Goal: Transaction & Acquisition: Purchase product/service

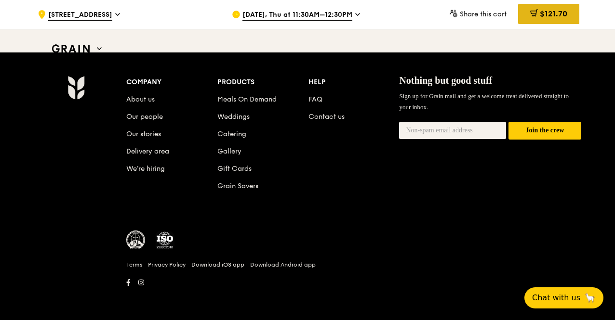
click at [562, 18] on span "$121.70" at bounding box center [553, 13] width 27 height 9
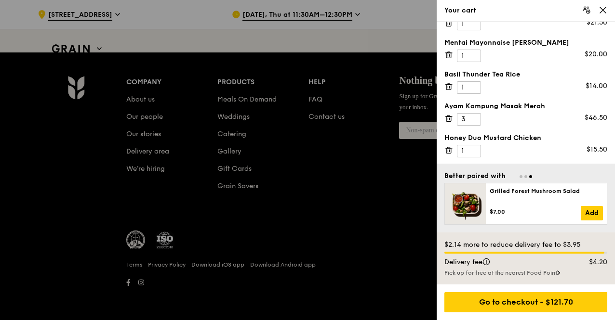
scroll to position [34, 0]
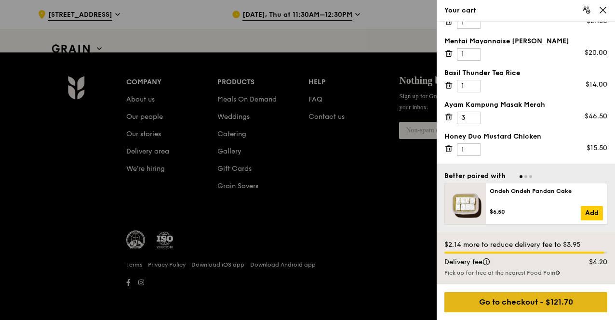
click at [517, 306] on div "Go to checkout - $121.70" at bounding box center [525, 302] width 163 height 20
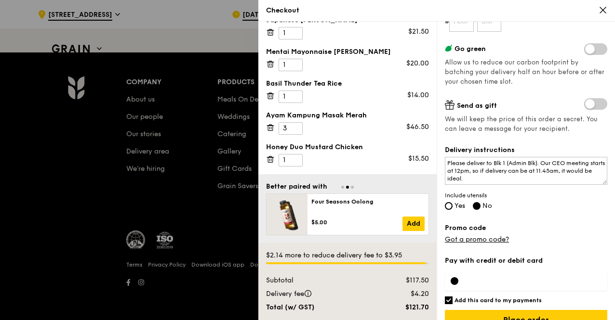
scroll to position [174, 0]
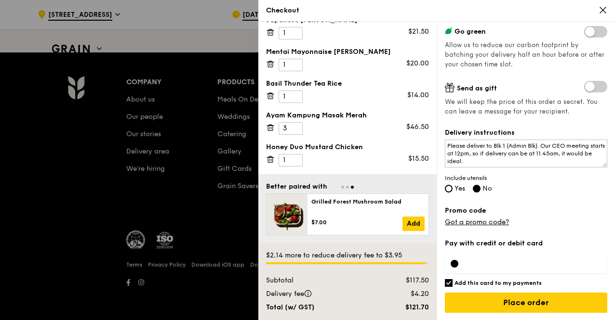
click at [479, 243] on label "Pay with credit or debit card" at bounding box center [526, 244] width 162 height 10
click at [452, 265] on div at bounding box center [455, 264] width 8 height 8
click at [451, 192] on label "Yes" at bounding box center [455, 190] width 20 height 8
click at [451, 192] on input "Yes" at bounding box center [449, 189] width 8 height 8
radio input "true"
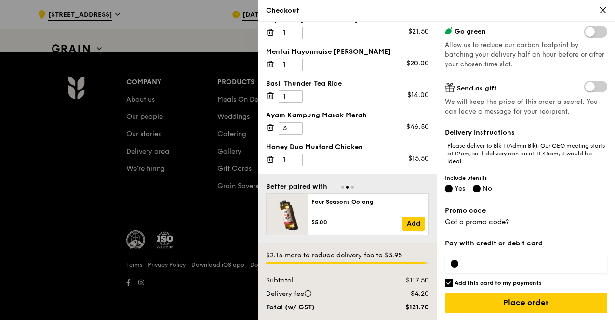
radio input "false"
drag, startPoint x: 489, startPoint y: 237, endPoint x: 486, endPoint y: 255, distance: 18.6
click at [486, 254] on div "Grain it forward Top up $10 to send a meal to someone in need. We work with our…" at bounding box center [526, 171] width 178 height 299
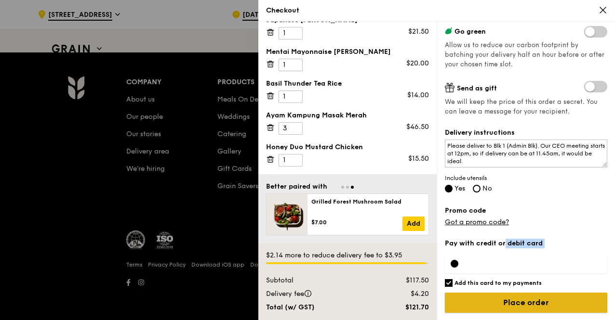
click at [501, 304] on input "Place order" at bounding box center [526, 303] width 162 height 20
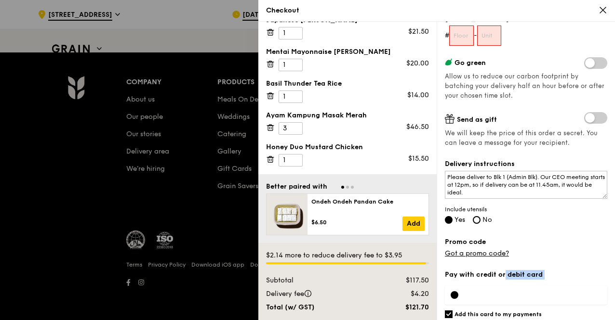
click at [480, 277] on label "Pay with credit or debit card" at bounding box center [526, 275] width 162 height 10
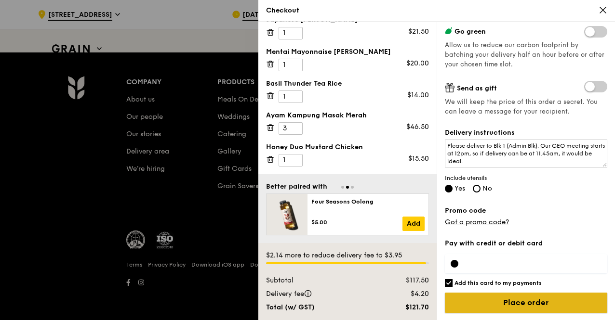
click at [509, 304] on input "Place order" at bounding box center [526, 303] width 162 height 20
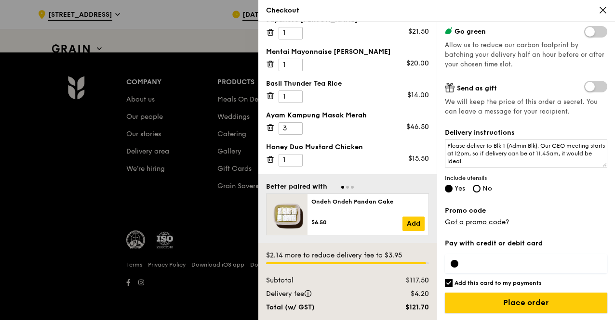
scroll to position [3803, 0]
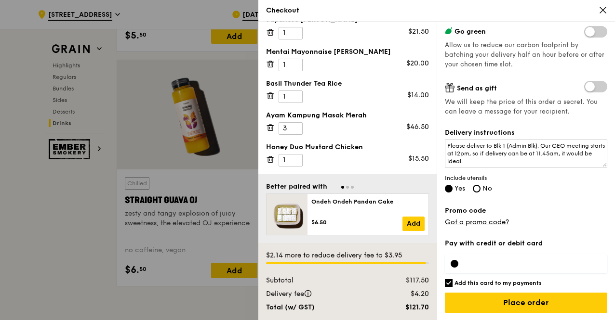
click at [606, 15] on div "Checkout" at bounding box center [436, 11] width 341 height 10
click at [600, 11] on icon at bounding box center [602, 10] width 9 height 9
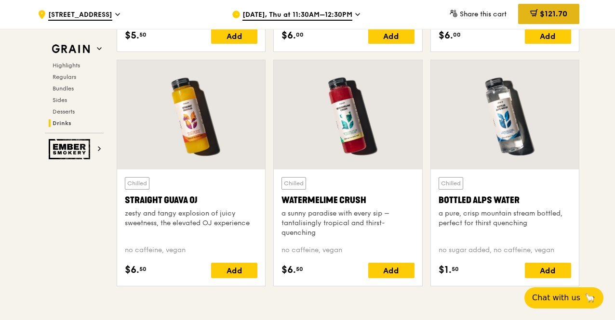
click at [562, 7] on div "$121.70" at bounding box center [548, 14] width 61 height 20
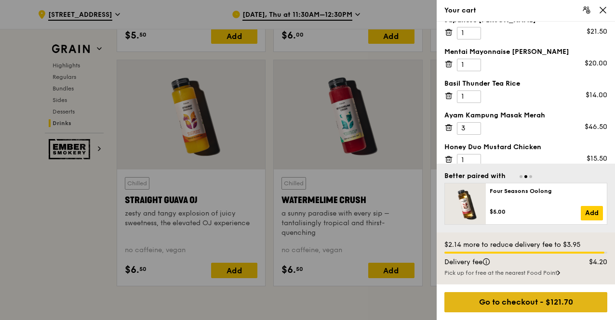
click at [543, 304] on div "Go to checkout - $121.70" at bounding box center [525, 302] width 163 height 20
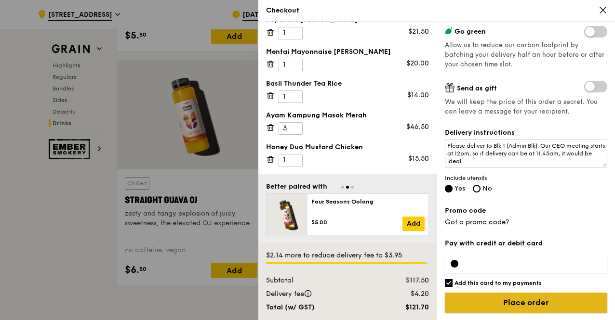
click at [523, 304] on input "Place order" at bounding box center [526, 303] width 162 height 20
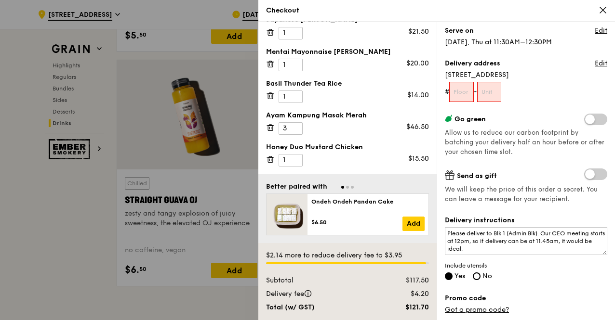
scroll to position [96, 0]
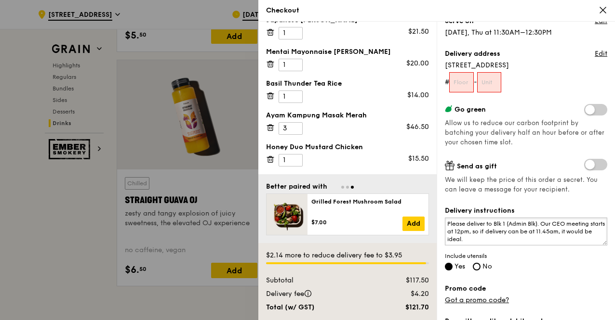
drag, startPoint x: 448, startPoint y: 223, endPoint x: 518, endPoint y: 243, distance: 72.9
click at [518, 243] on textarea "Please deliver to Blk 1 (Admin Blk). Our CEO meeting starts at 12pm, so if deli…" at bounding box center [526, 232] width 162 height 28
click at [604, 7] on icon at bounding box center [602, 10] width 9 height 9
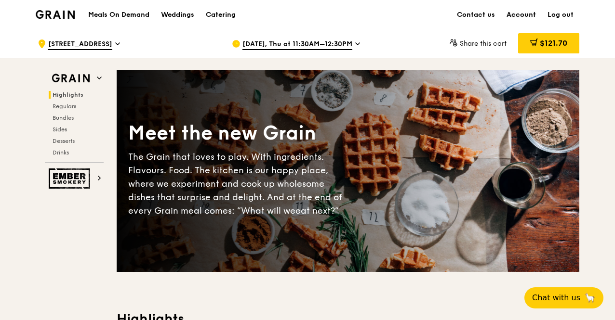
click at [520, 13] on link "Account" at bounding box center [521, 14] width 41 height 29
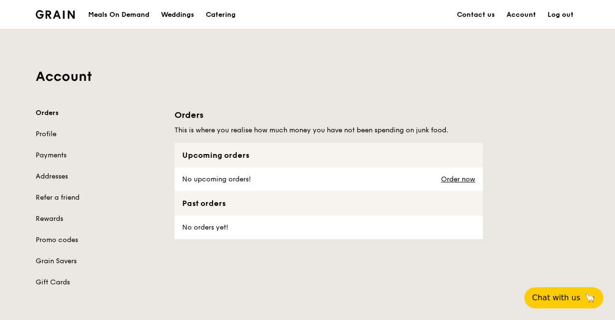
click at [566, 14] on link "Log out" at bounding box center [561, 14] width 38 height 29
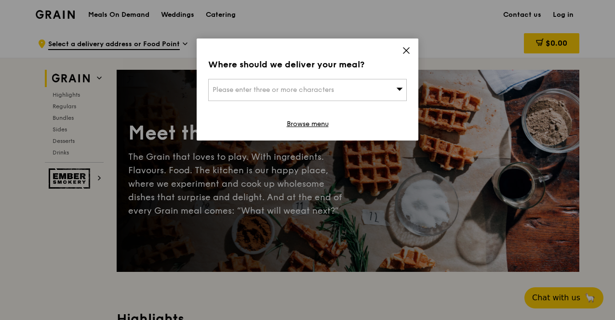
click at [406, 49] on icon at bounding box center [406, 50] width 9 height 9
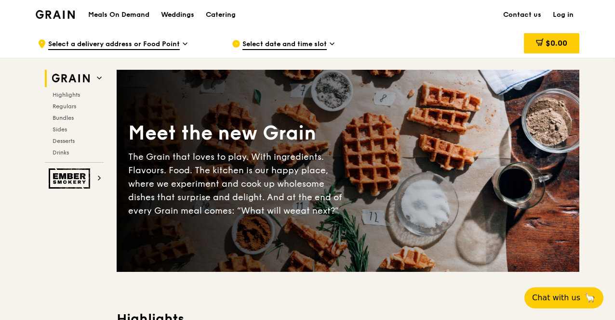
click at [561, 13] on link "Log in" at bounding box center [563, 14] width 32 height 29
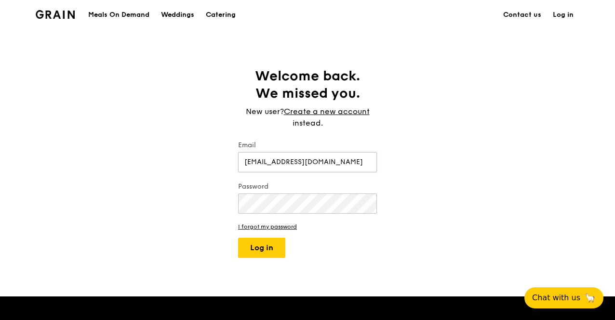
type input "[EMAIL_ADDRESS][DOMAIN_NAME]"
click at [264, 241] on button "Log in" at bounding box center [261, 248] width 47 height 20
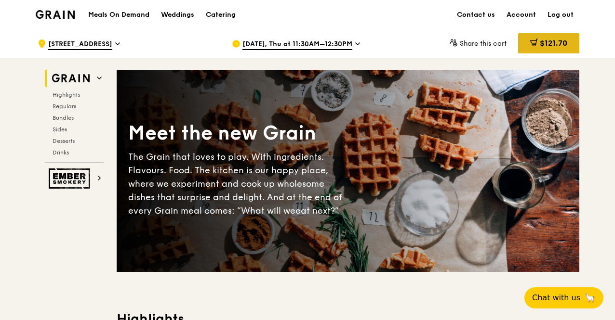
click at [544, 44] on span "$121.70" at bounding box center [553, 43] width 27 height 9
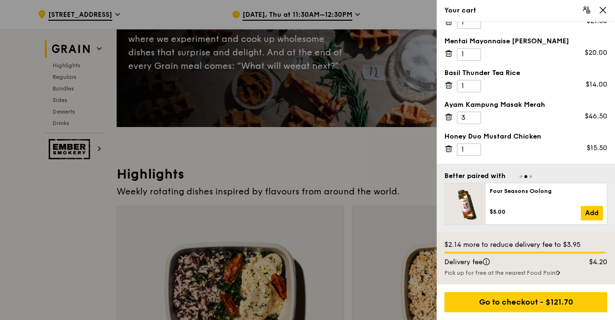
scroll to position [193, 0]
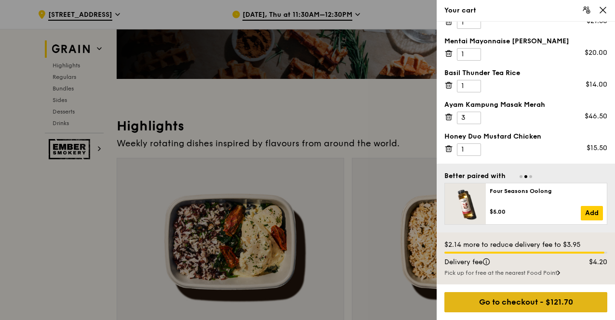
click at [539, 305] on div "Go to checkout - $121.70" at bounding box center [525, 302] width 163 height 20
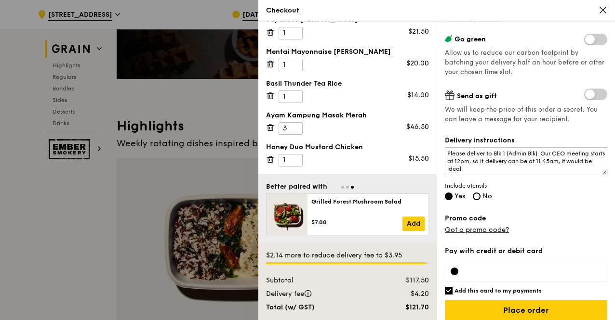
scroll to position [174, 0]
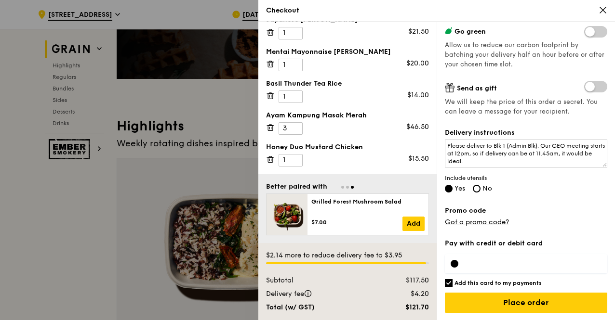
click at [491, 258] on div at bounding box center [526, 263] width 162 height 19
click at [492, 268] on div at bounding box center [526, 263] width 162 height 19
click at [526, 303] on input "Place order" at bounding box center [526, 303] width 162 height 20
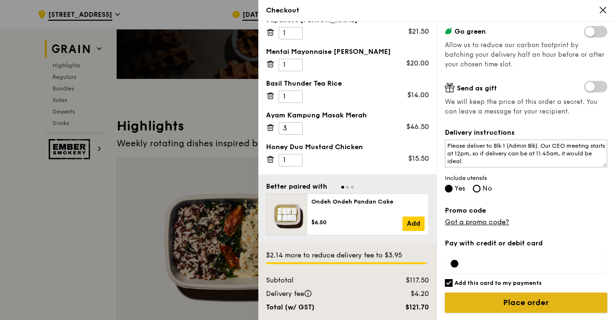
click at [506, 301] on input "Place order" at bounding box center [526, 303] width 162 height 20
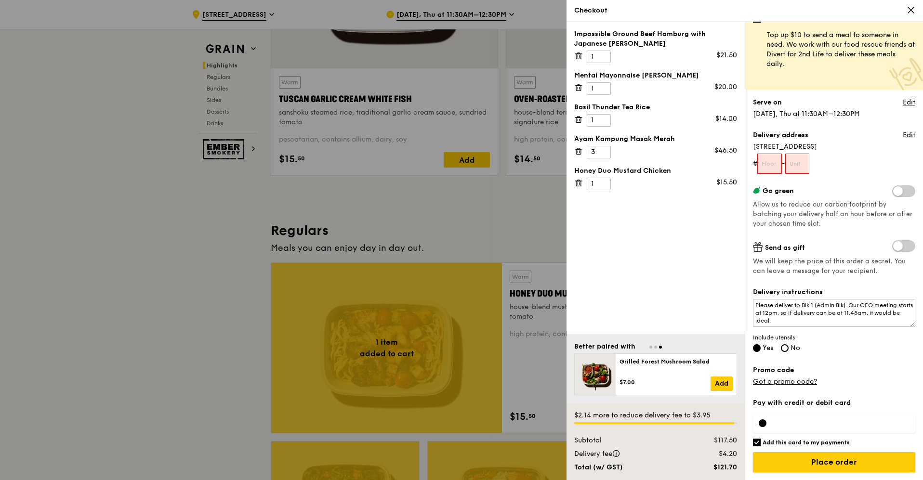
scroll to position [458, 0]
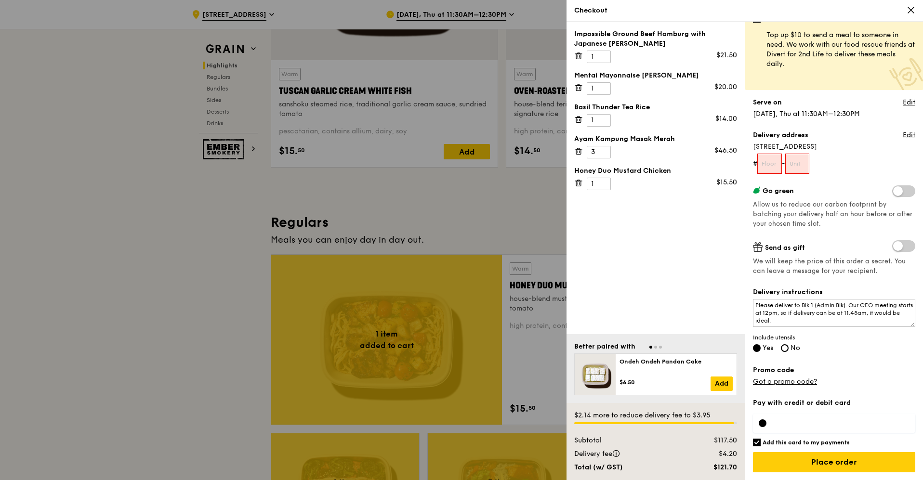
click at [100, 234] on div at bounding box center [461, 240] width 923 height 480
